Goal: Information Seeking & Learning: Learn about a topic

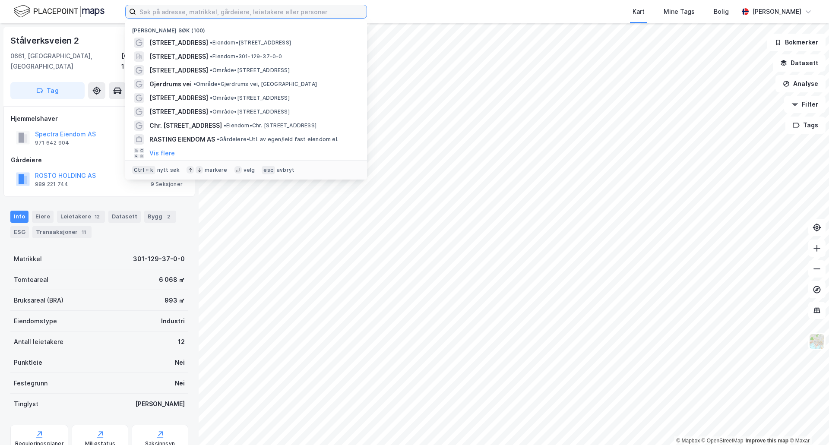
click at [195, 13] on input at bounding box center [251, 11] width 231 height 13
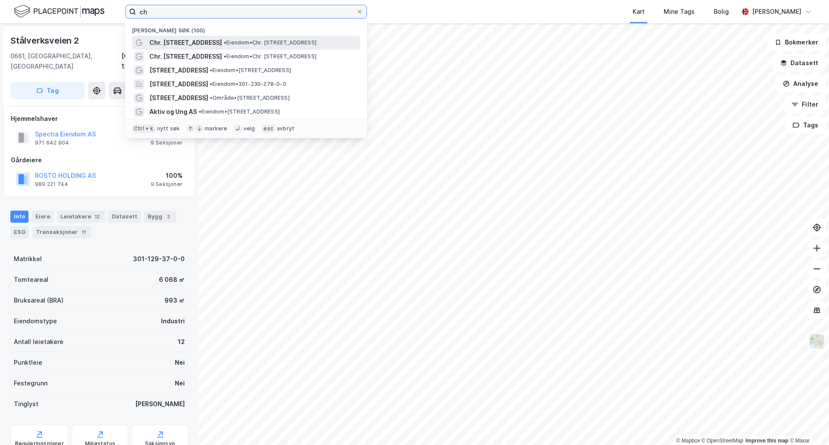
type input "ch"
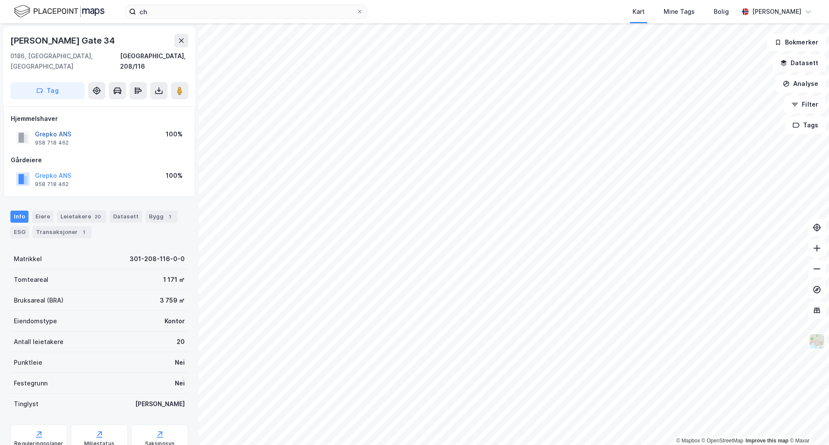
click at [0, 0] on button "Grepko ANS" at bounding box center [0, 0] width 0 height 0
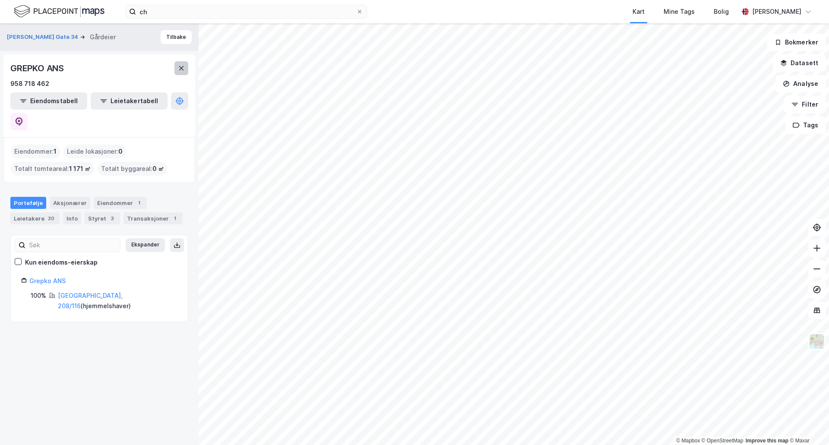
click at [178, 73] on button at bounding box center [181, 68] width 14 height 14
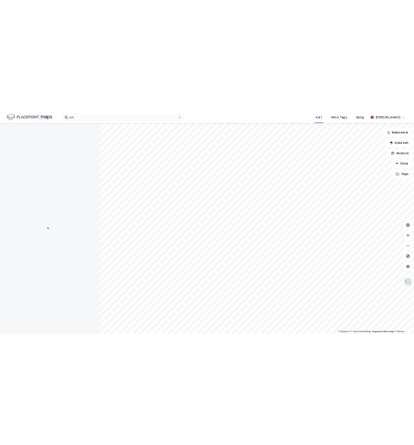
scroll to position [0, 0]
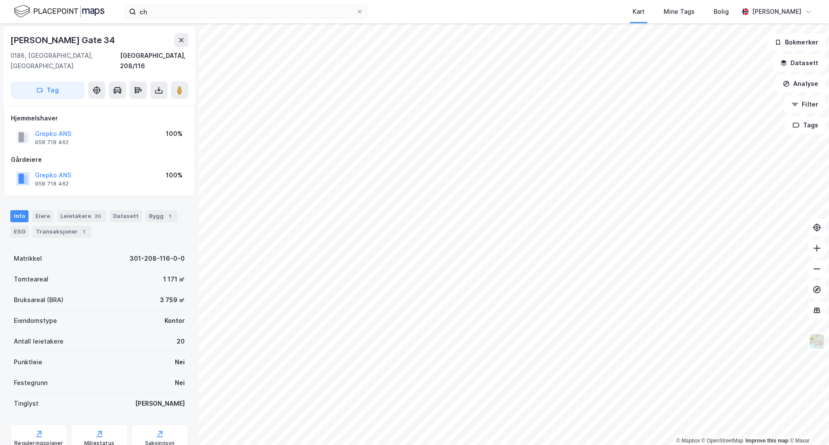
click at [82, 41] on div "[PERSON_NAME] Gate 34" at bounding box center [63, 40] width 106 height 14
copy div "[PERSON_NAME] Gate 34"
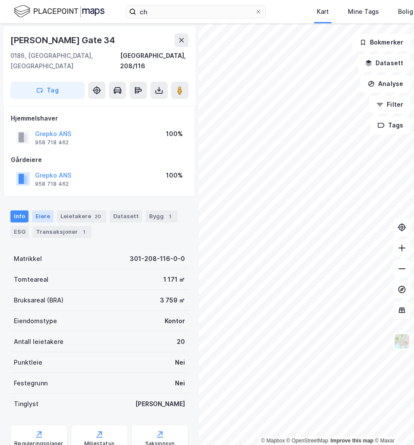
click at [38, 210] on div "Eiere" at bounding box center [43, 216] width 22 height 12
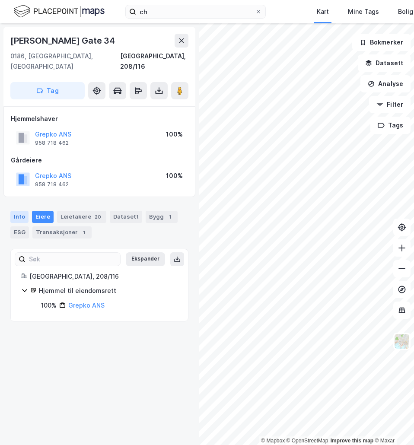
click at [22, 212] on div "Info" at bounding box center [19, 217] width 18 height 12
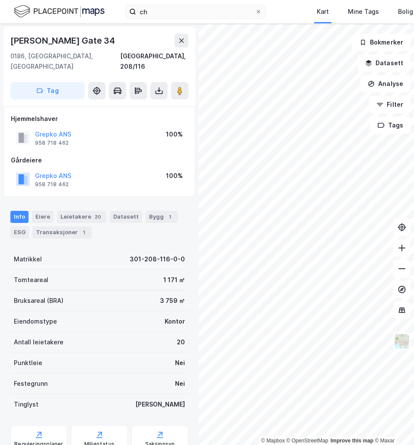
scroll to position [25, 0]
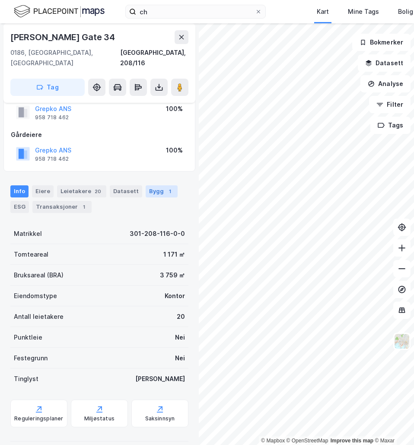
click at [151, 185] on div "Bygg 1" at bounding box center [162, 191] width 32 height 12
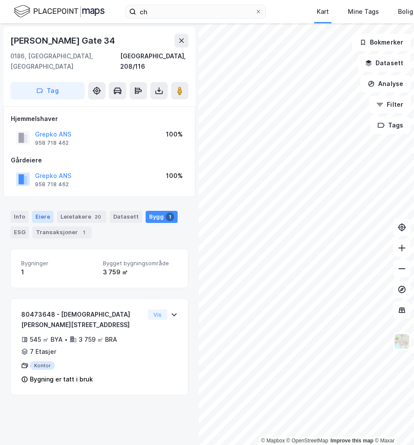
click at [35, 211] on div "Eiere" at bounding box center [43, 217] width 22 height 12
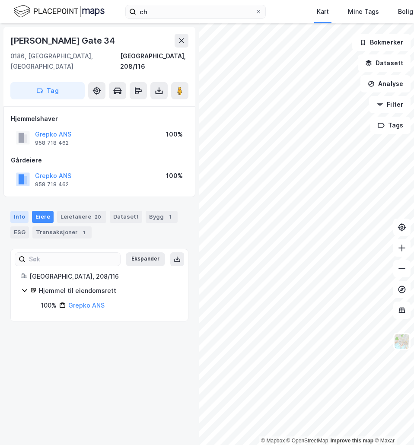
click at [19, 211] on div "Info" at bounding box center [19, 217] width 18 height 12
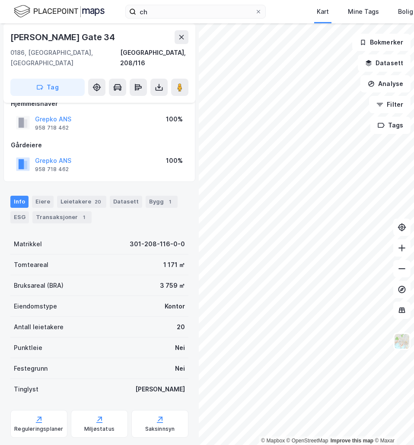
scroll to position [25, 0]
